Goal: Task Accomplishment & Management: Manage account settings

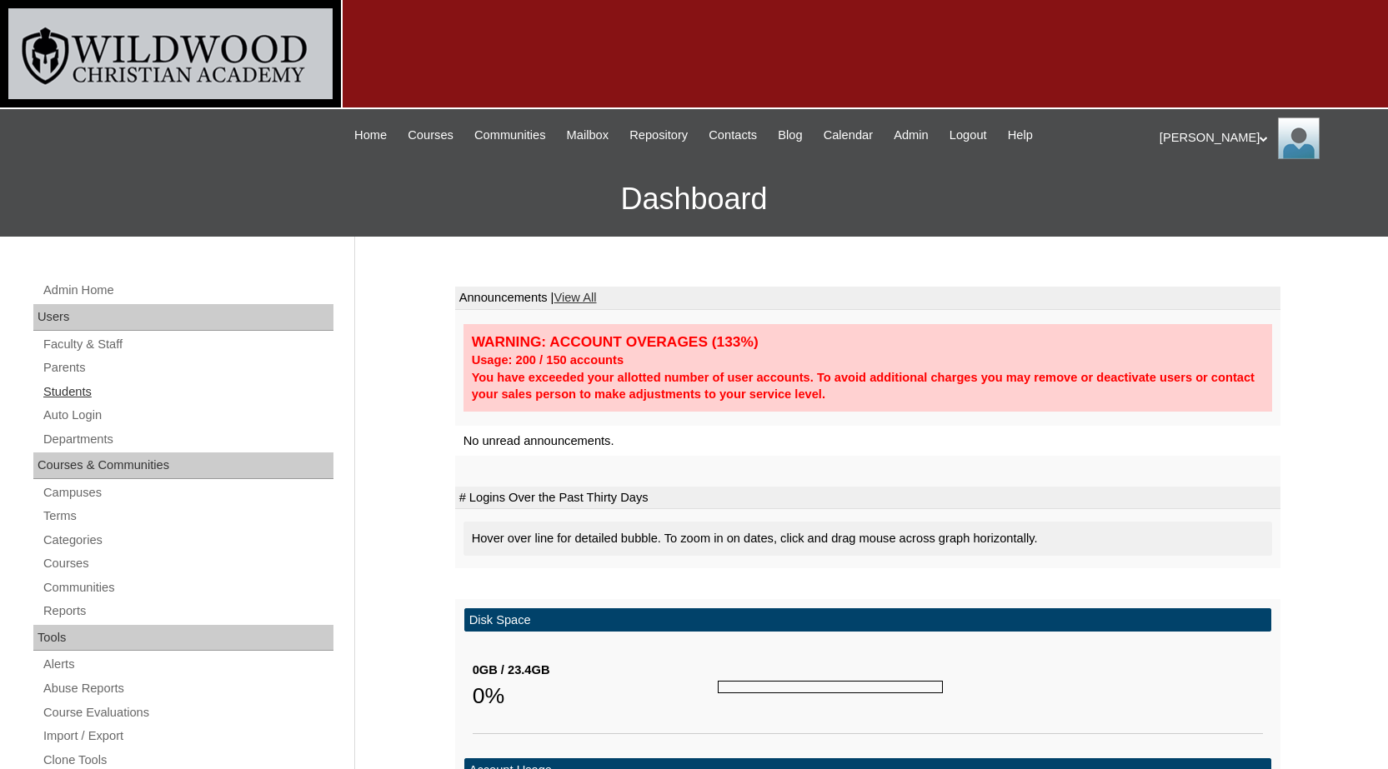
click at [77, 393] on link "Students" at bounding box center [188, 392] width 292 height 21
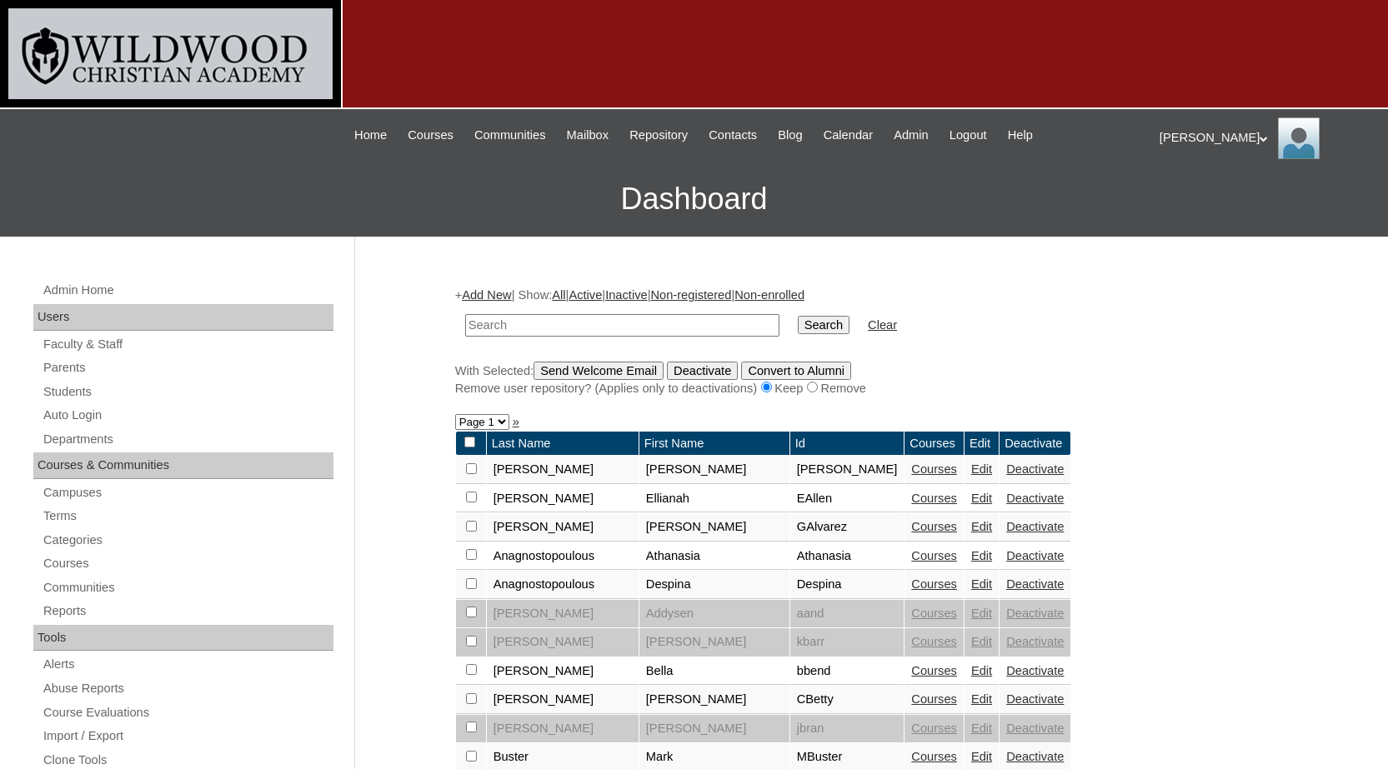
click at [662, 329] on input "text" at bounding box center [622, 325] width 314 height 23
type input "h"
type input "brook"
click at [798, 316] on input "Search" at bounding box center [824, 325] width 52 height 18
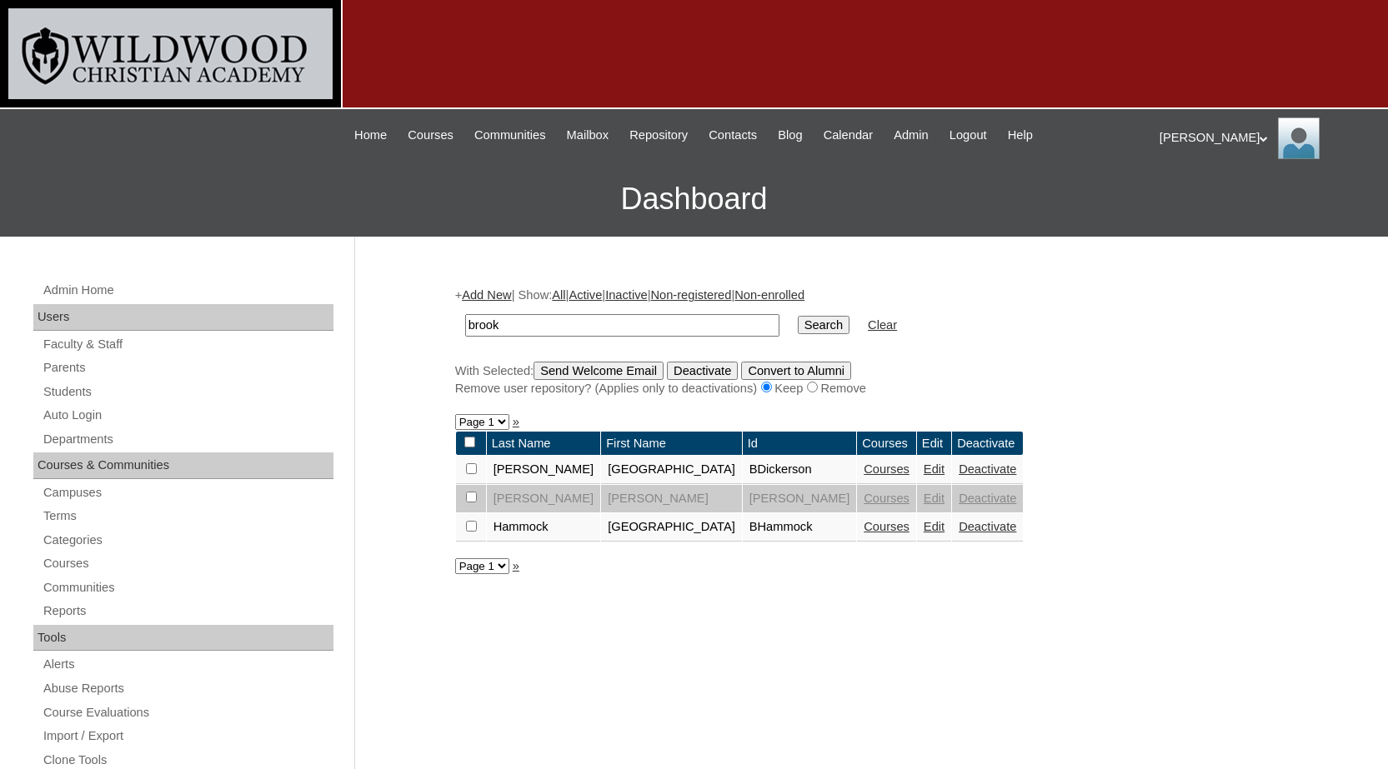
click at [923, 528] on link "Edit" at bounding box center [933, 526] width 21 height 13
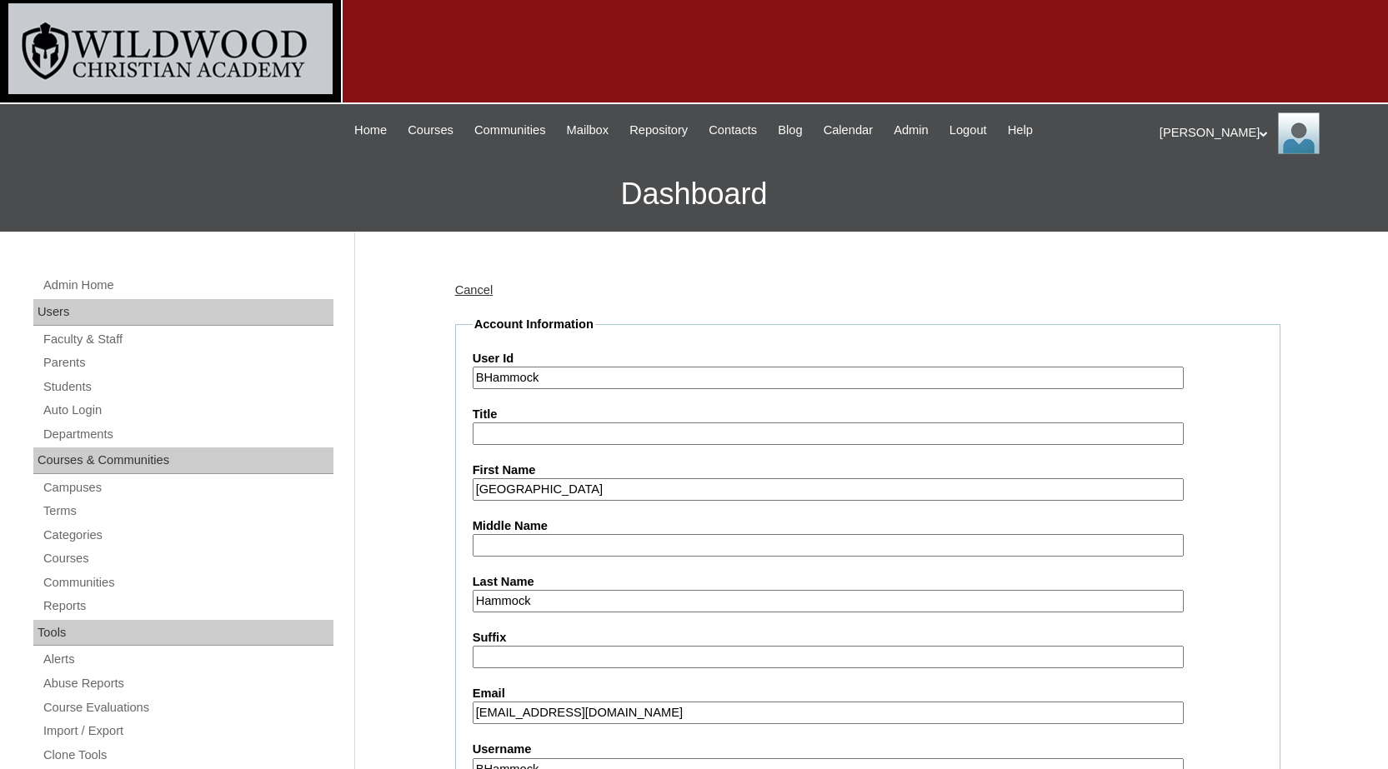
scroll to position [167, 0]
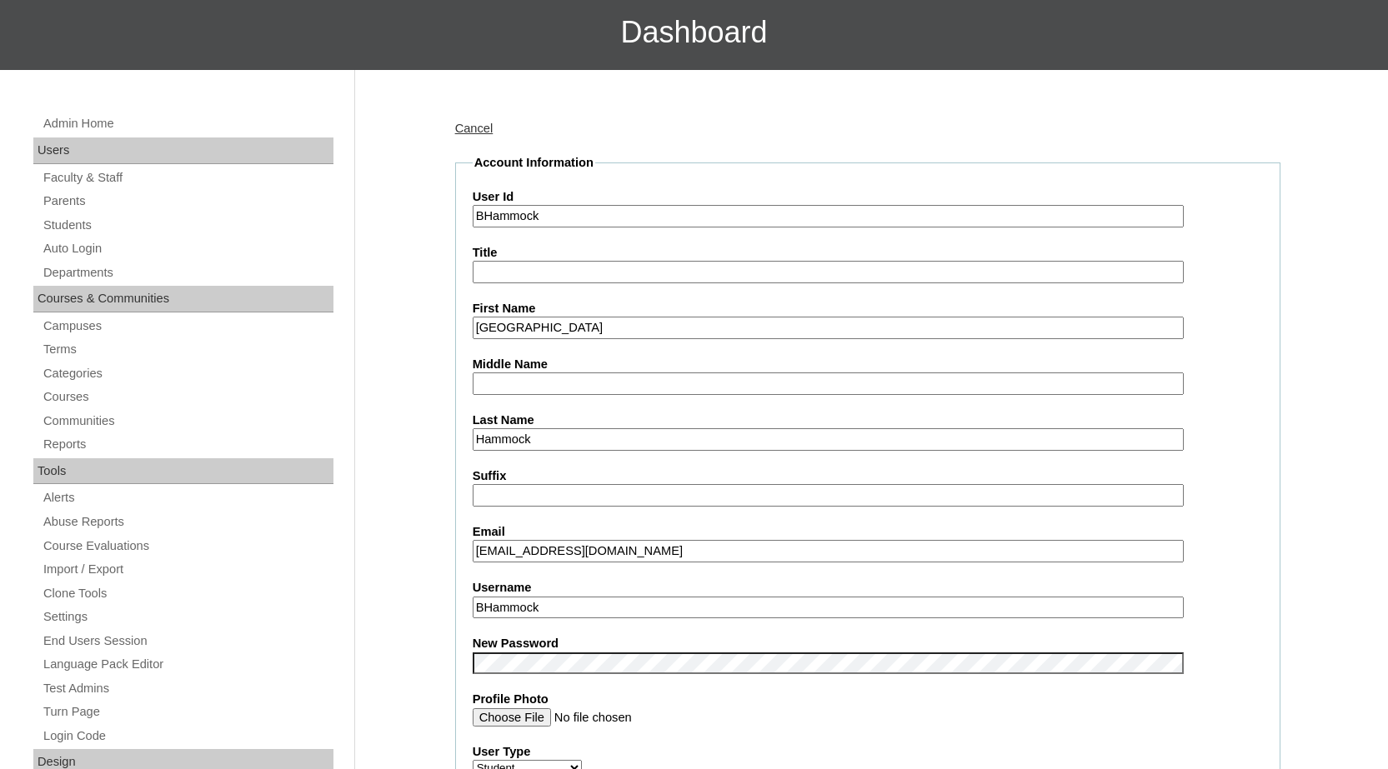
click at [537, 330] on input "[GEOGRAPHIC_DATA]" at bounding box center [828, 328] width 711 height 23
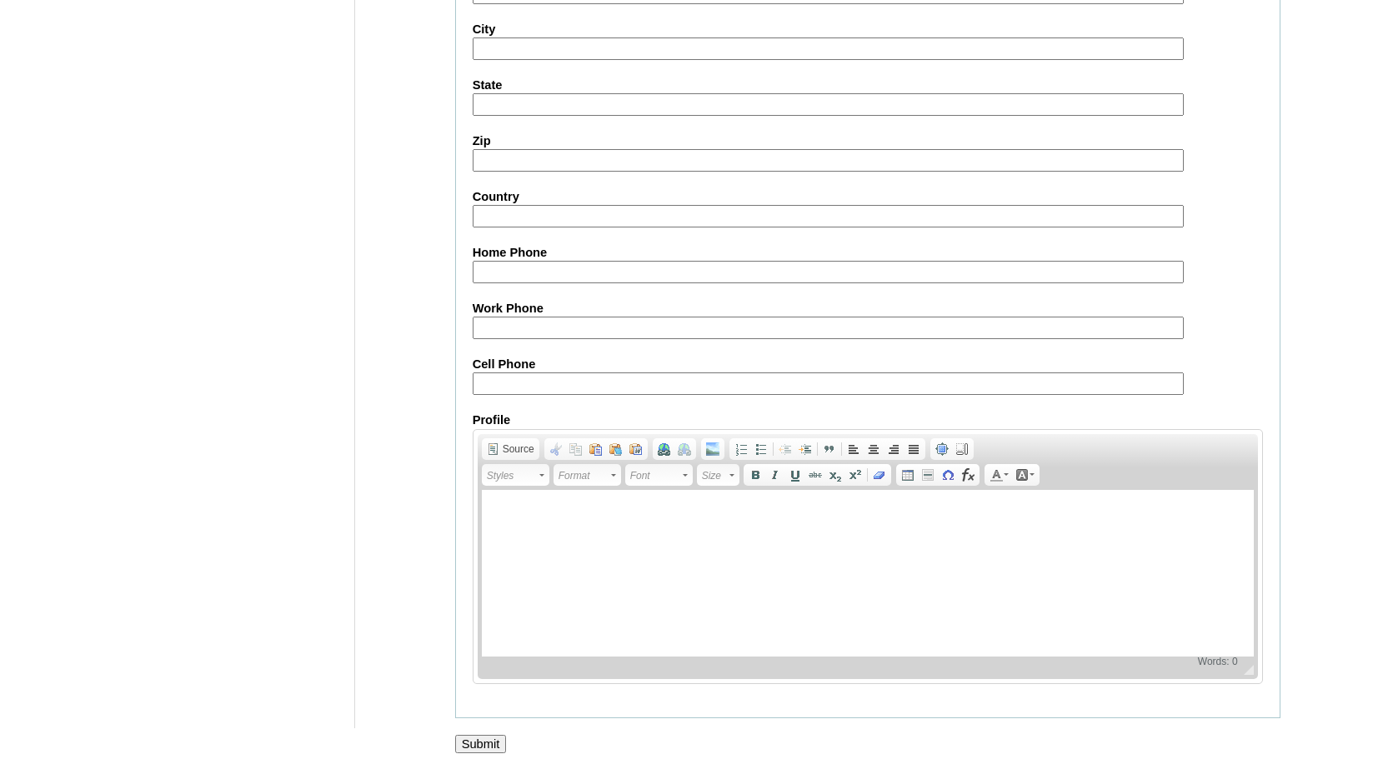
scroll to position [1816, 0]
type input "Brooklynn"
click at [482, 748] on input "Submit" at bounding box center [481, 743] width 52 height 18
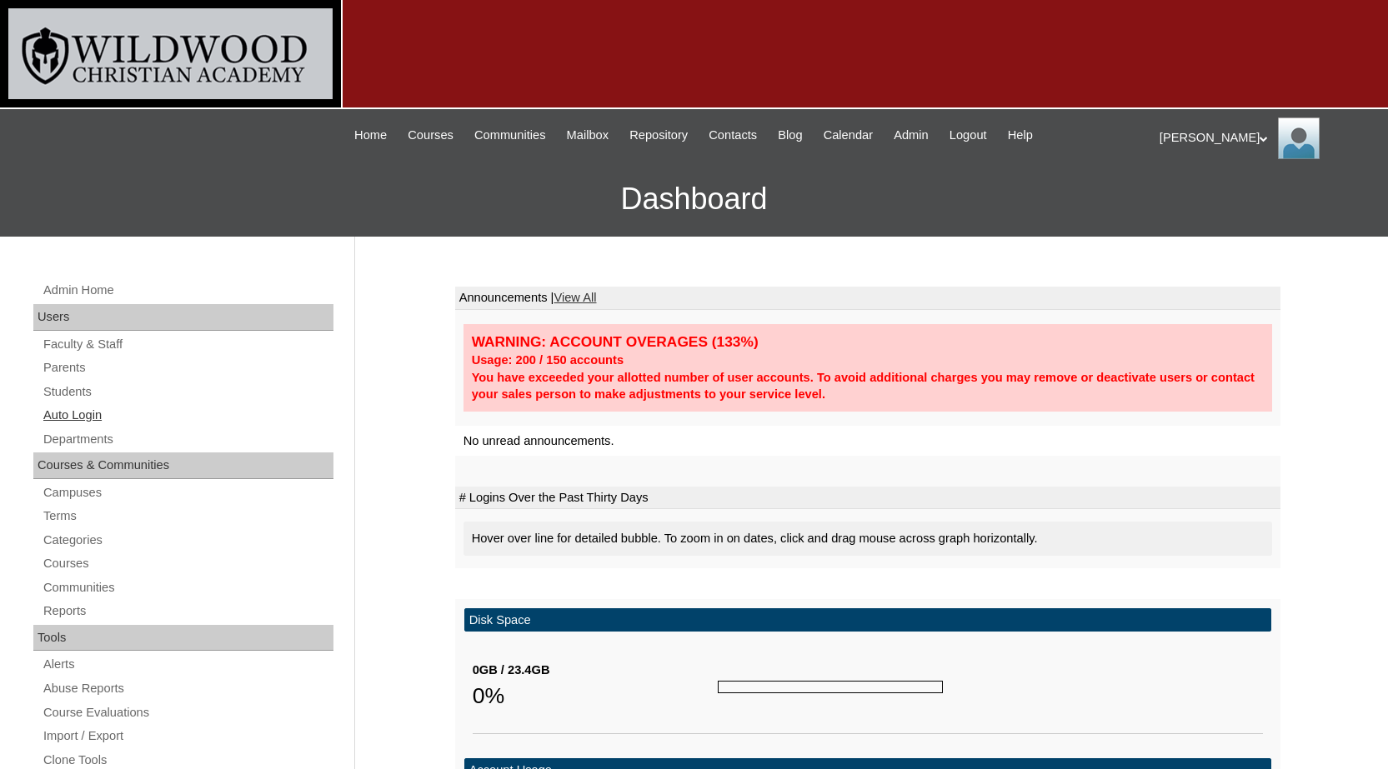
click at [104, 413] on link "Auto Login" at bounding box center [188, 415] width 292 height 21
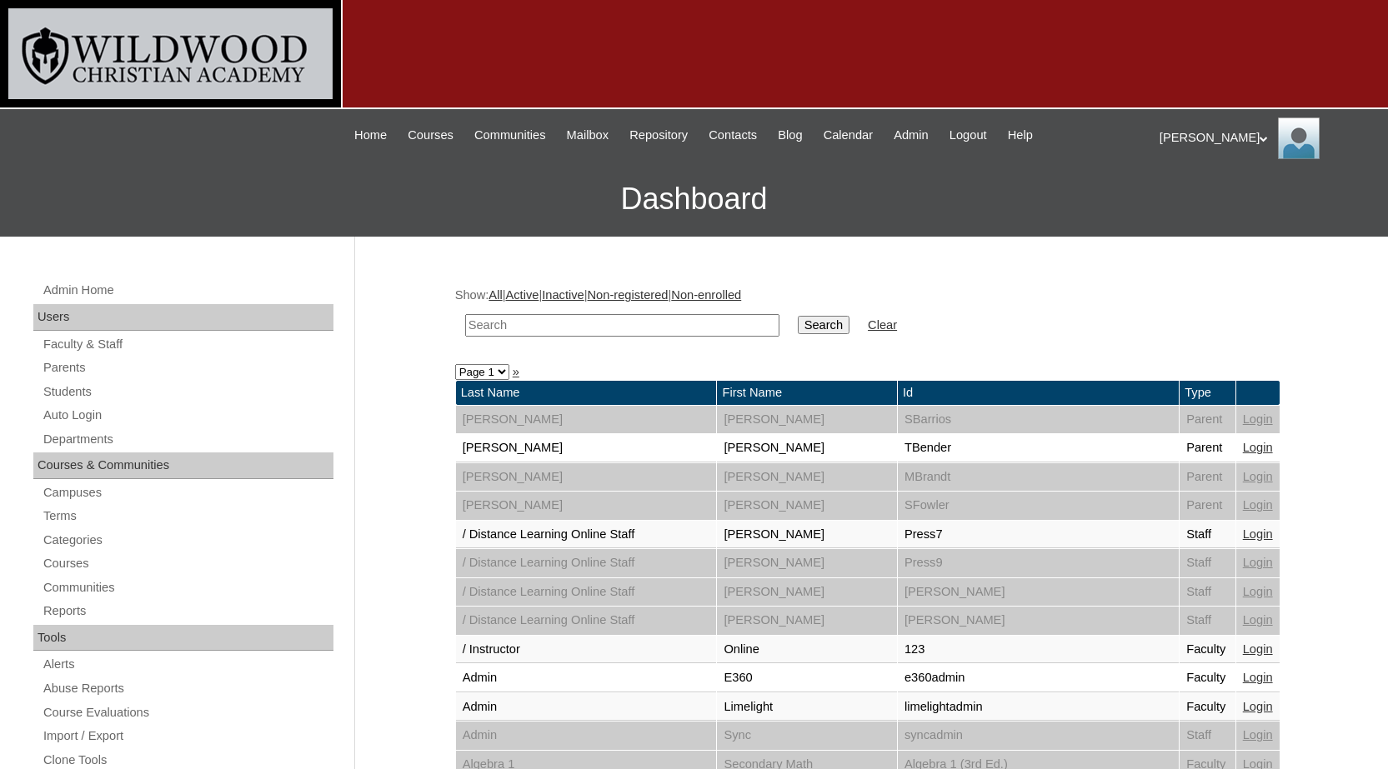
click at [559, 314] on input "text" at bounding box center [622, 325] width 314 height 23
type input "isaa"
click at [798, 316] on input "Search" at bounding box center [824, 325] width 52 height 18
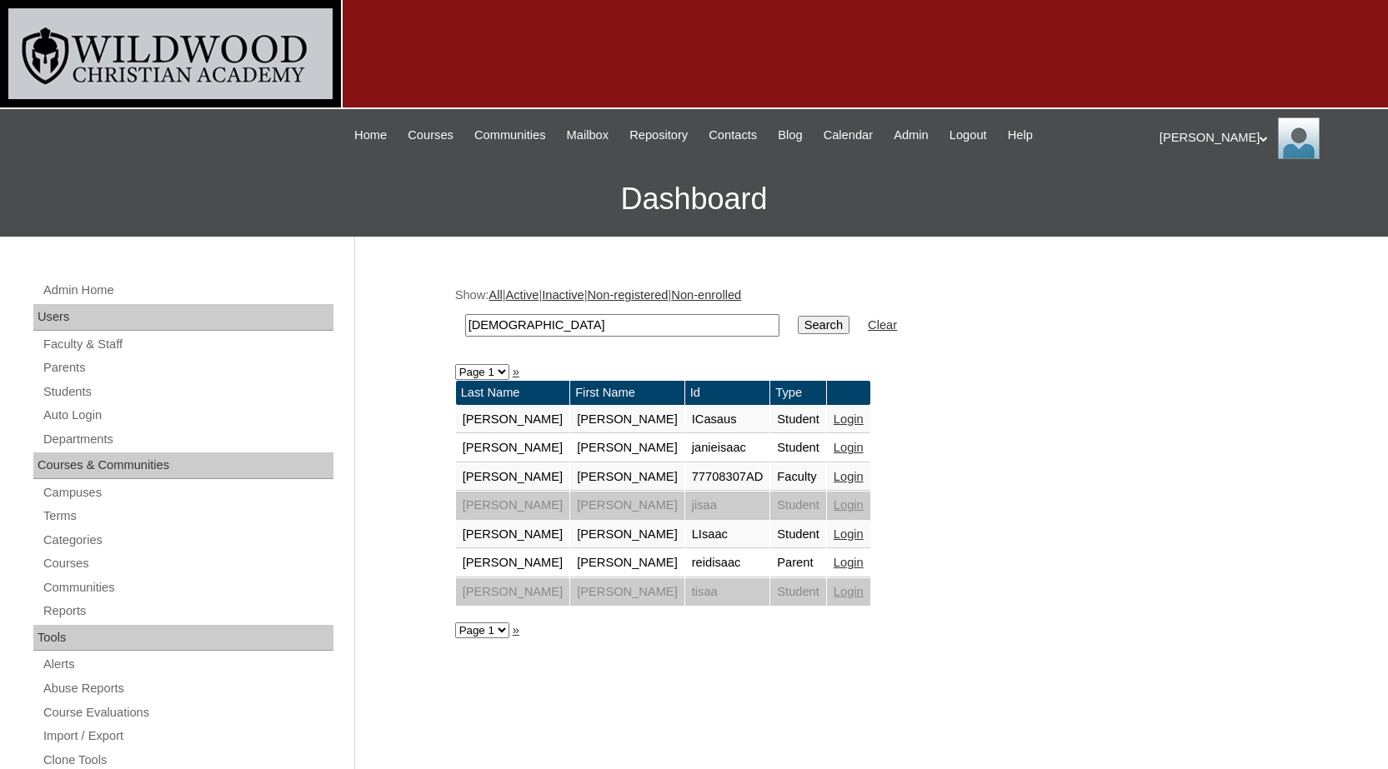
click at [833, 452] on link "Login" at bounding box center [848, 447] width 30 height 13
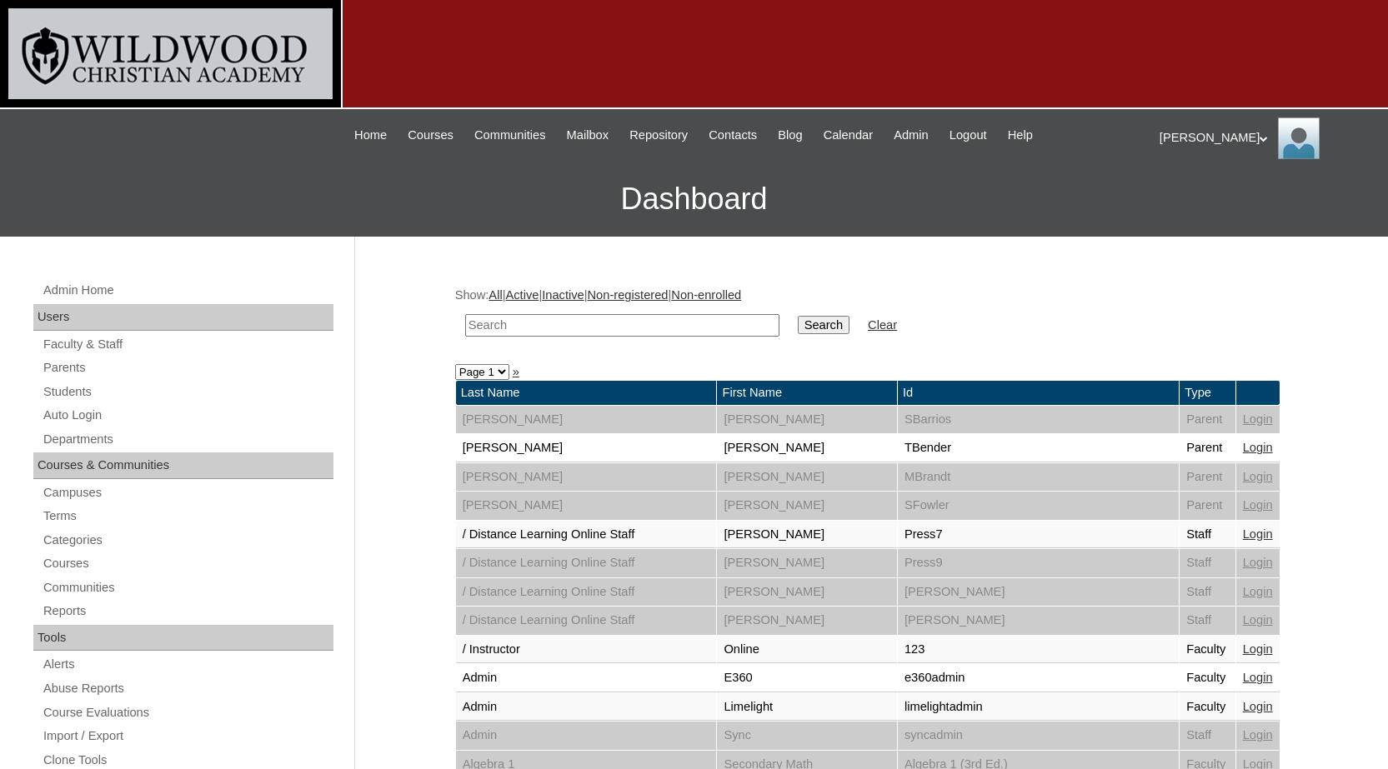
click at [701, 321] on input "text" at bounding box center [622, 325] width 314 height 23
type input "isa"
click at [798, 316] on input "Search" at bounding box center [824, 325] width 52 height 18
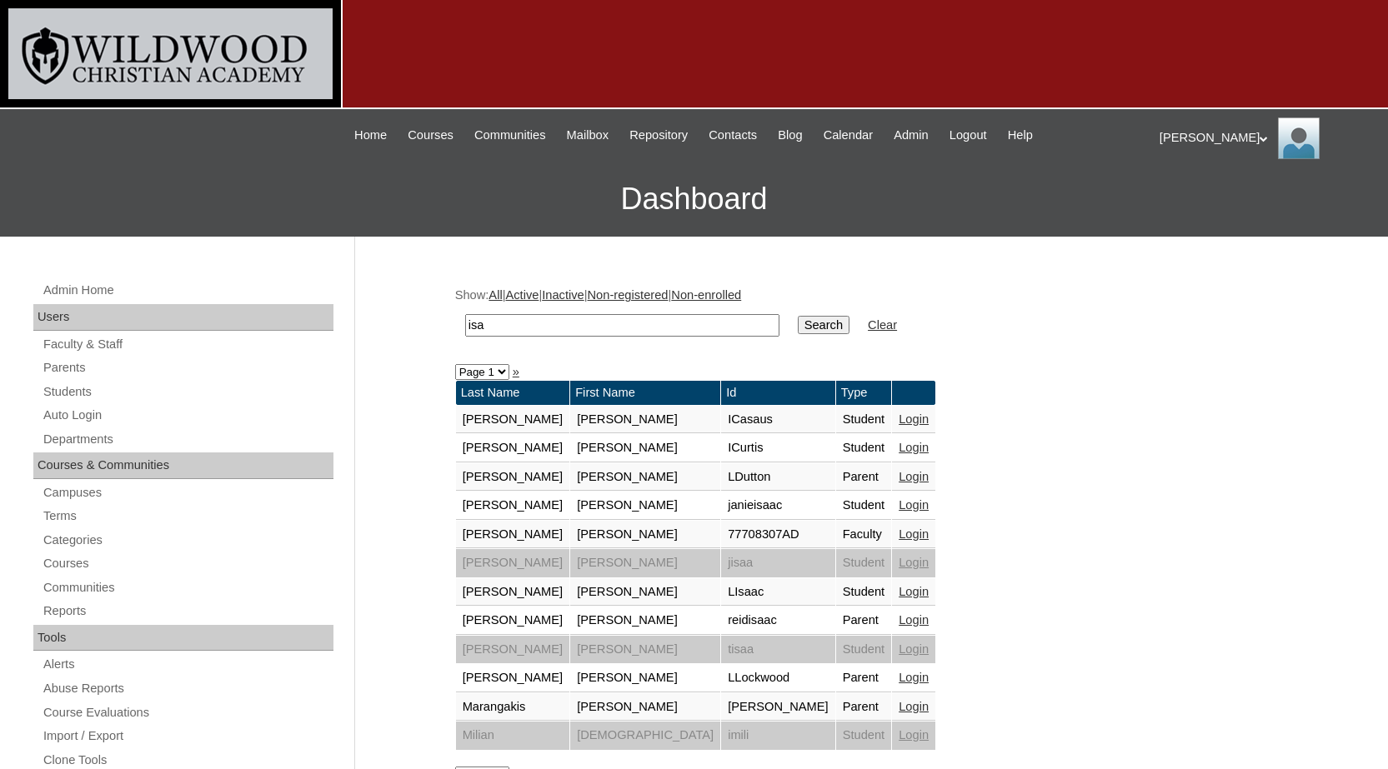
click at [898, 622] on link "Login" at bounding box center [913, 619] width 30 height 13
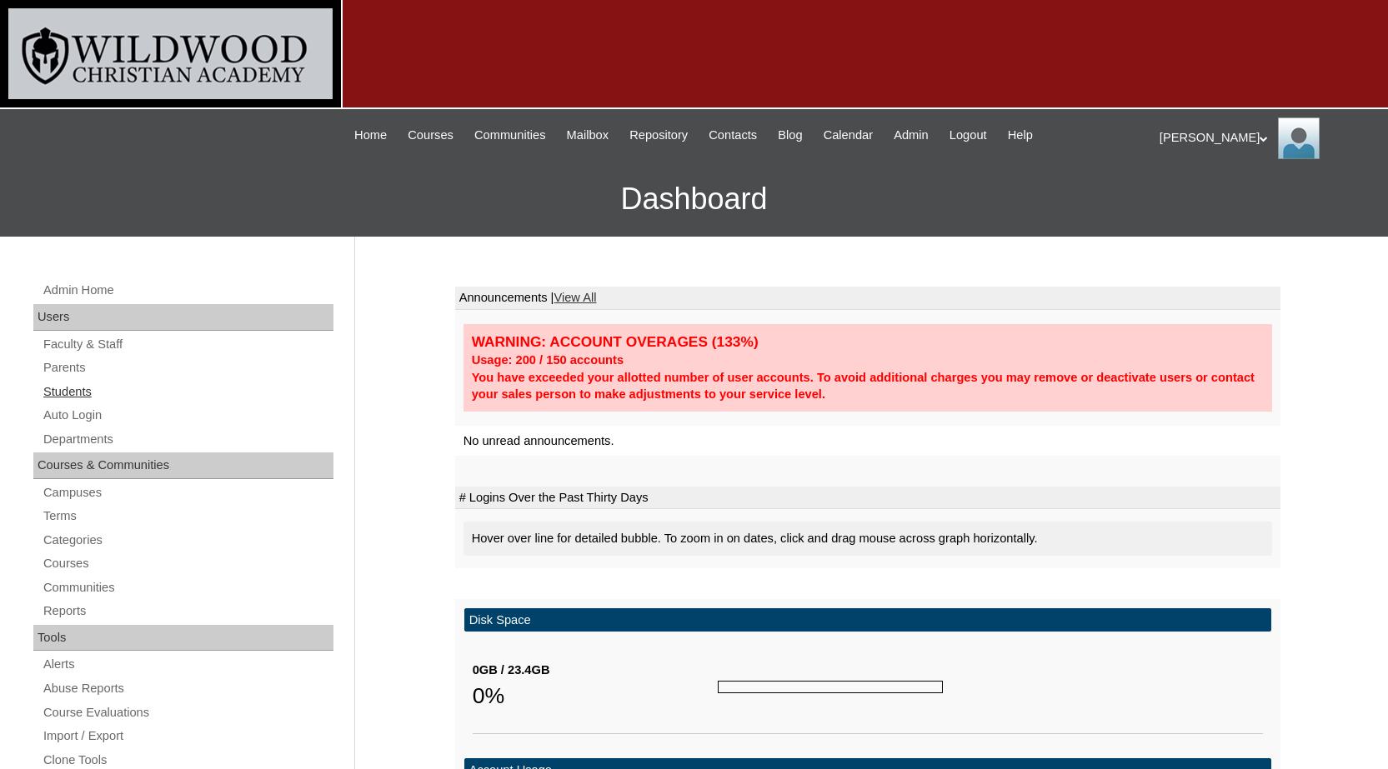
click at [81, 393] on link "Students" at bounding box center [188, 392] width 292 height 21
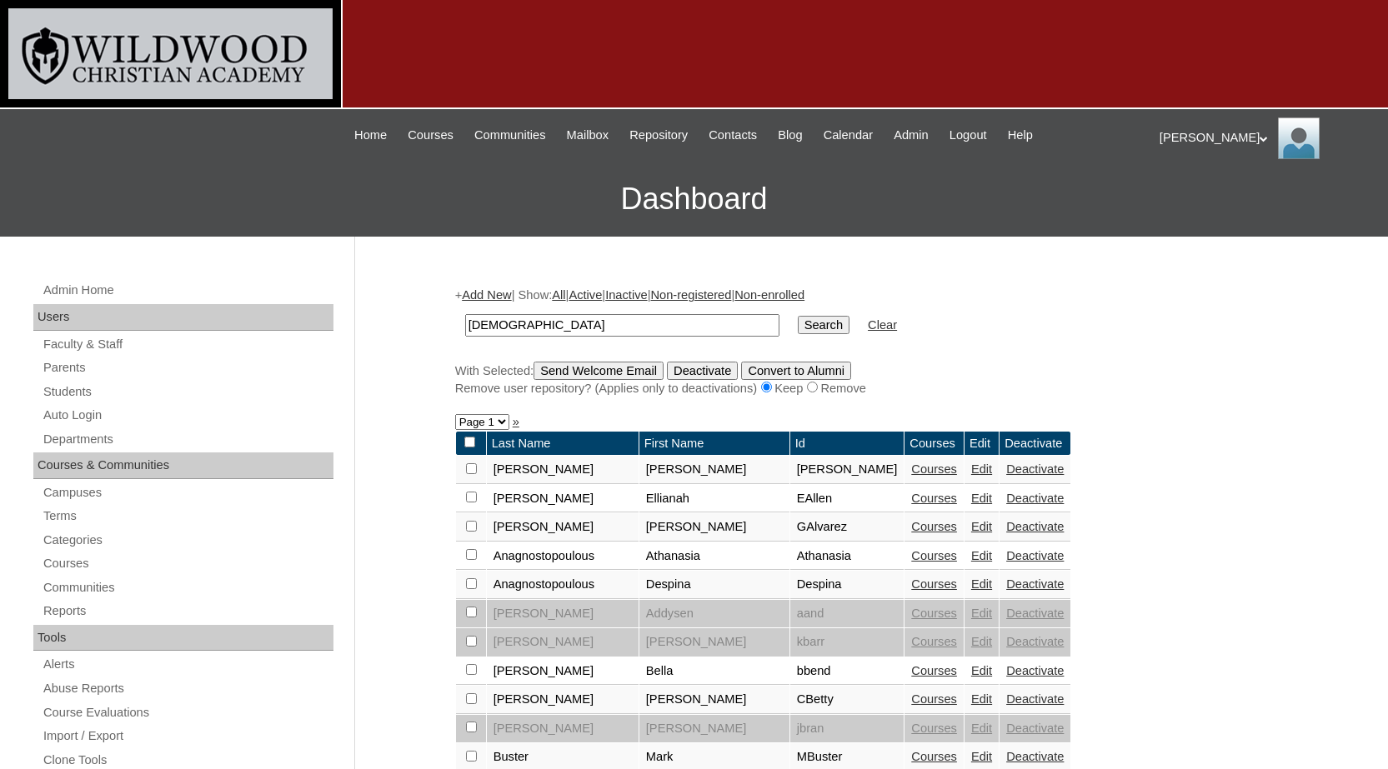
type input "[DEMOGRAPHIC_DATA]"
click at [798, 316] on input "Search" at bounding box center [824, 325] width 52 height 18
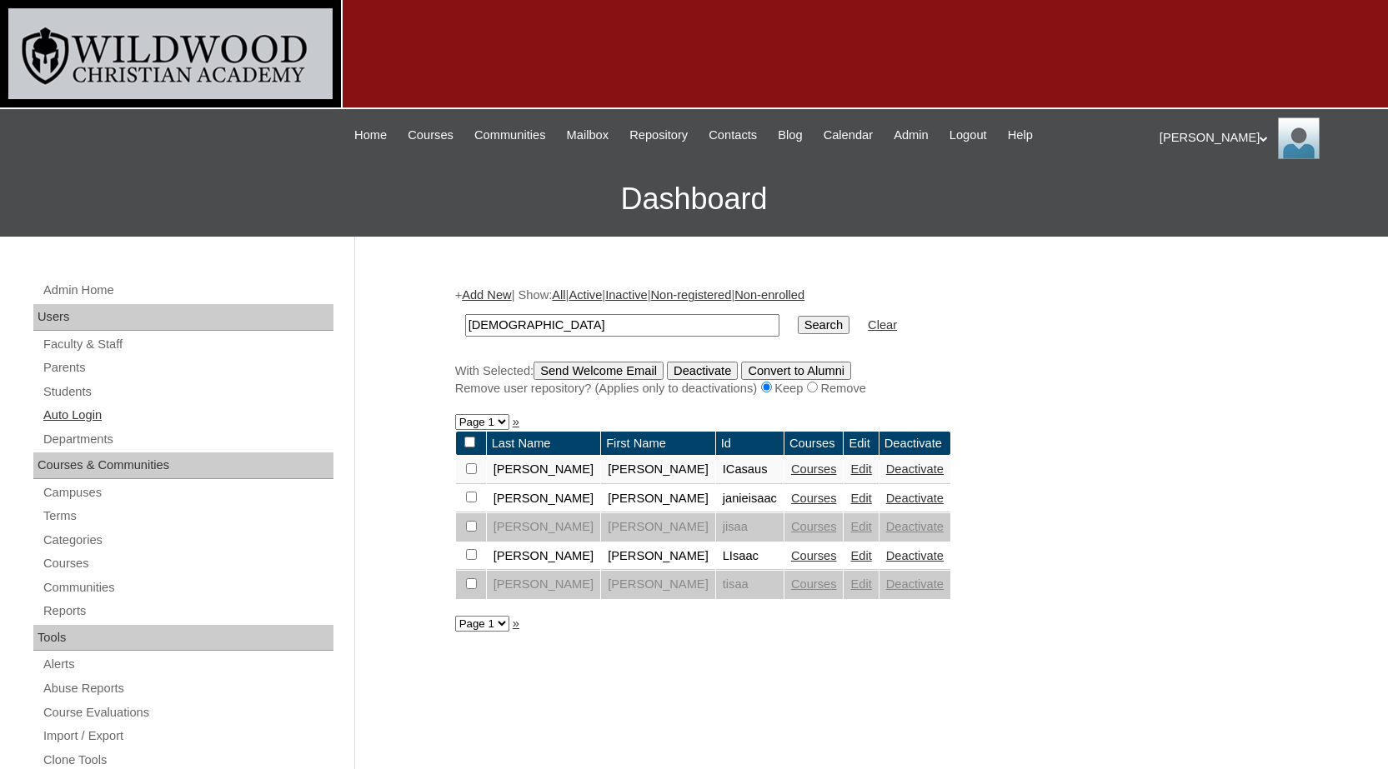
click at [83, 418] on link "Auto Login" at bounding box center [188, 415] width 292 height 21
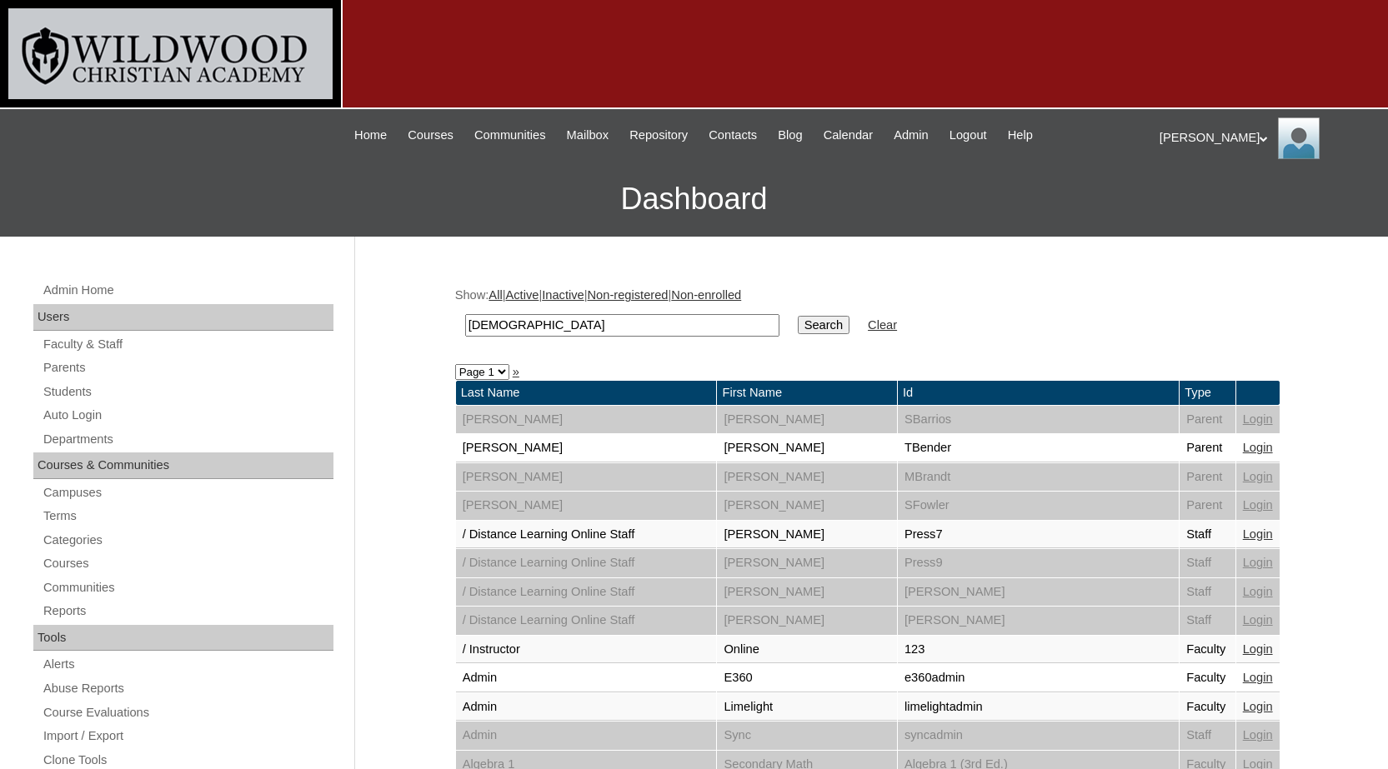
type input "[DEMOGRAPHIC_DATA]"
click at [798, 316] on input "Search" at bounding box center [824, 325] width 52 height 18
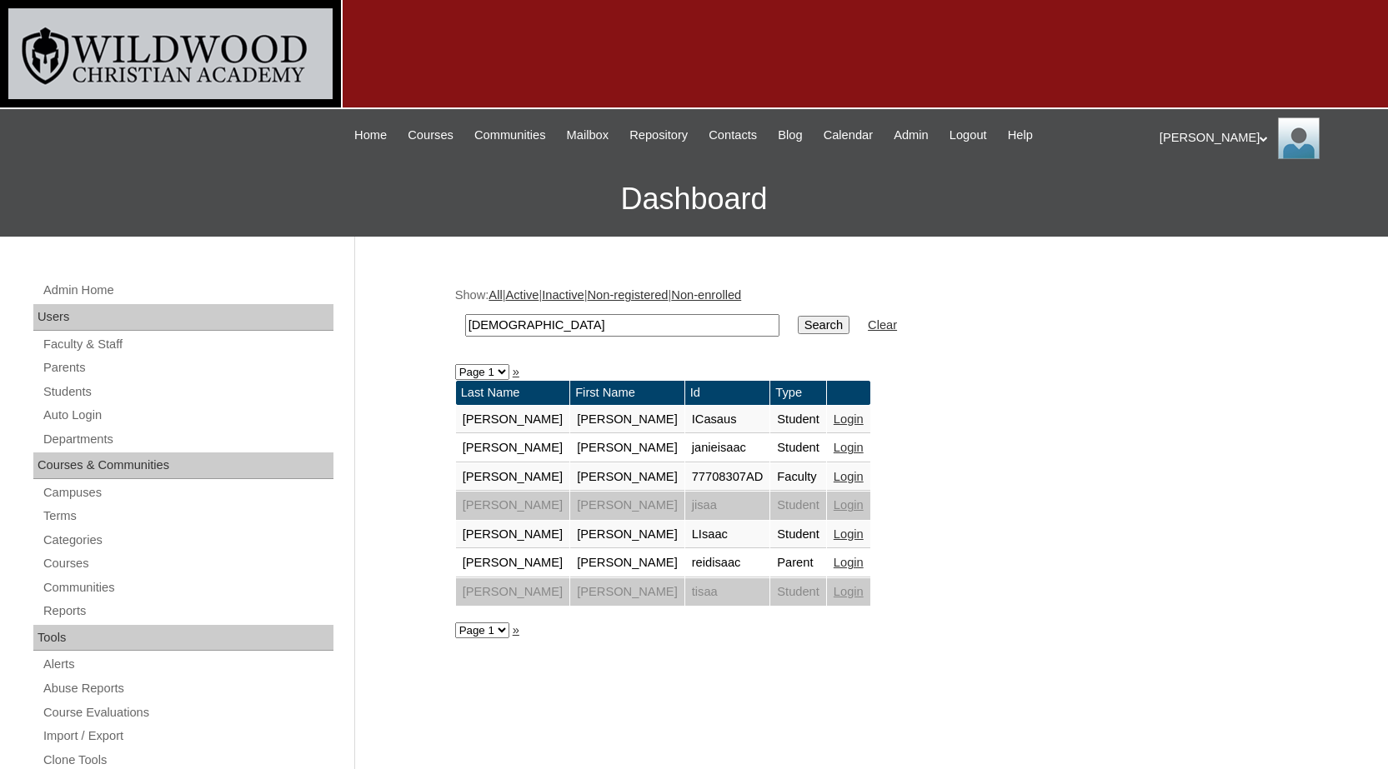
click at [833, 562] on link "Login" at bounding box center [848, 562] width 30 height 13
